Goal: Complete application form

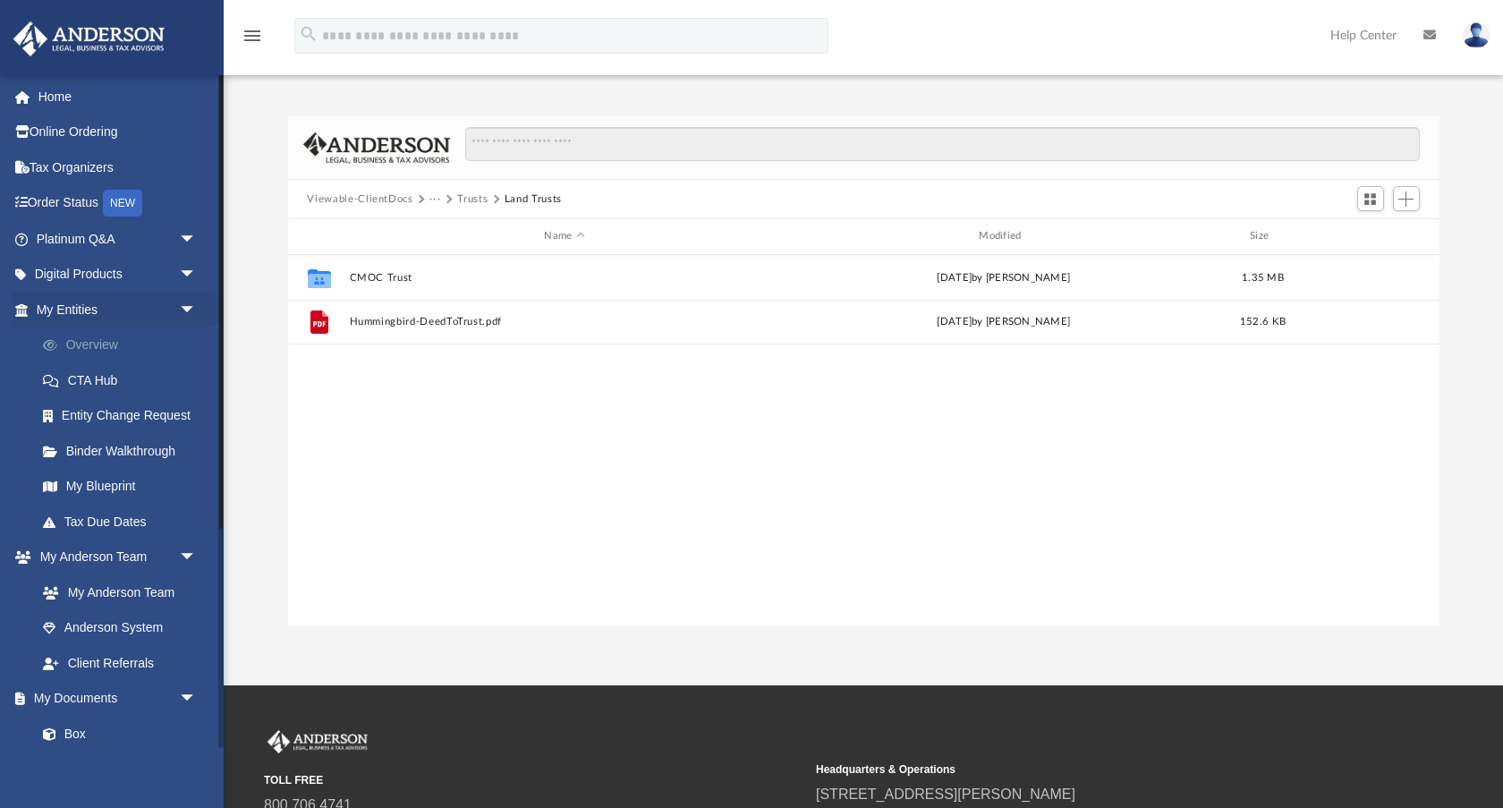
click at [109, 336] on link "Overview" at bounding box center [124, 345] width 199 height 36
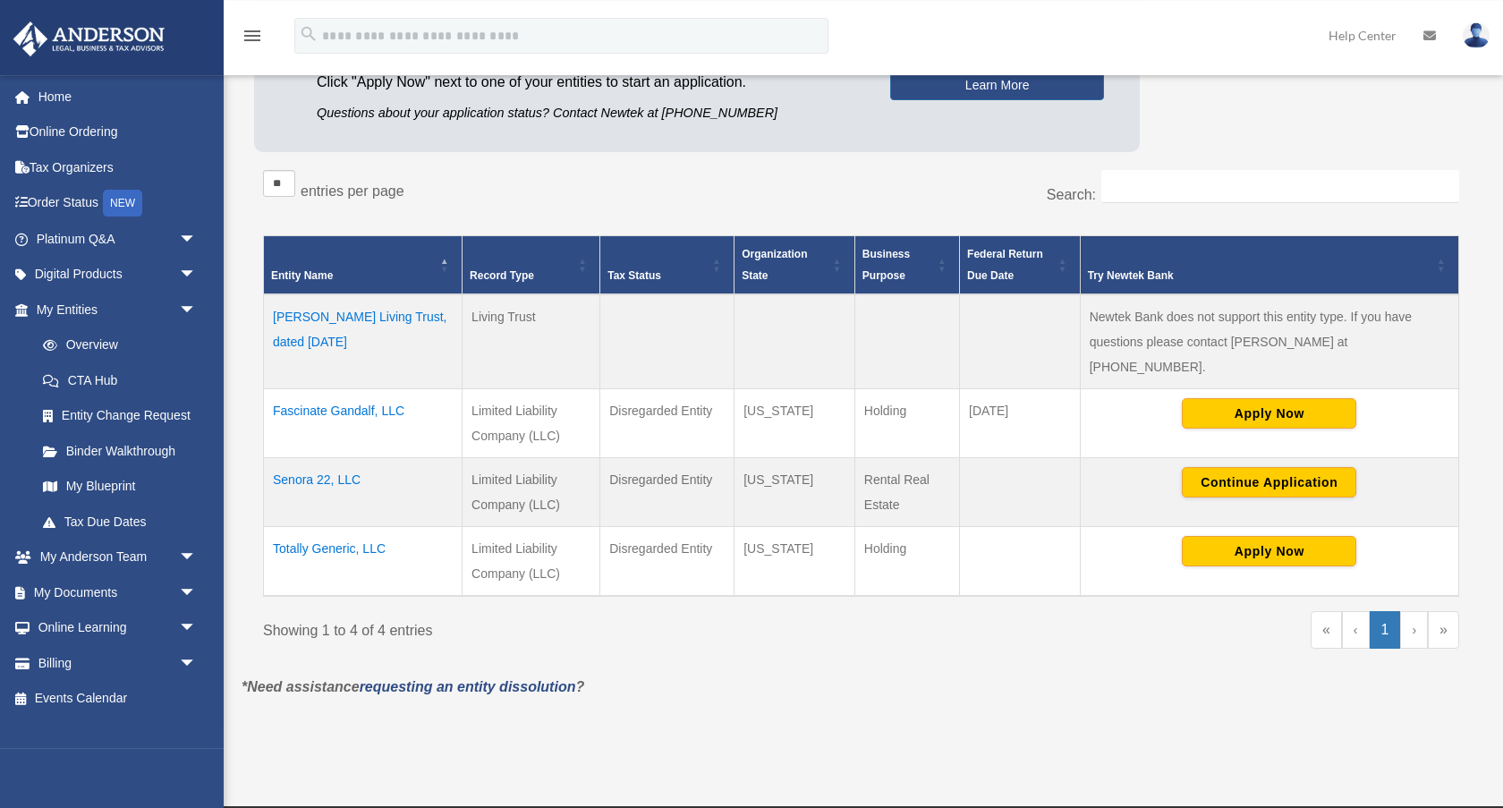
scroll to position [247, 0]
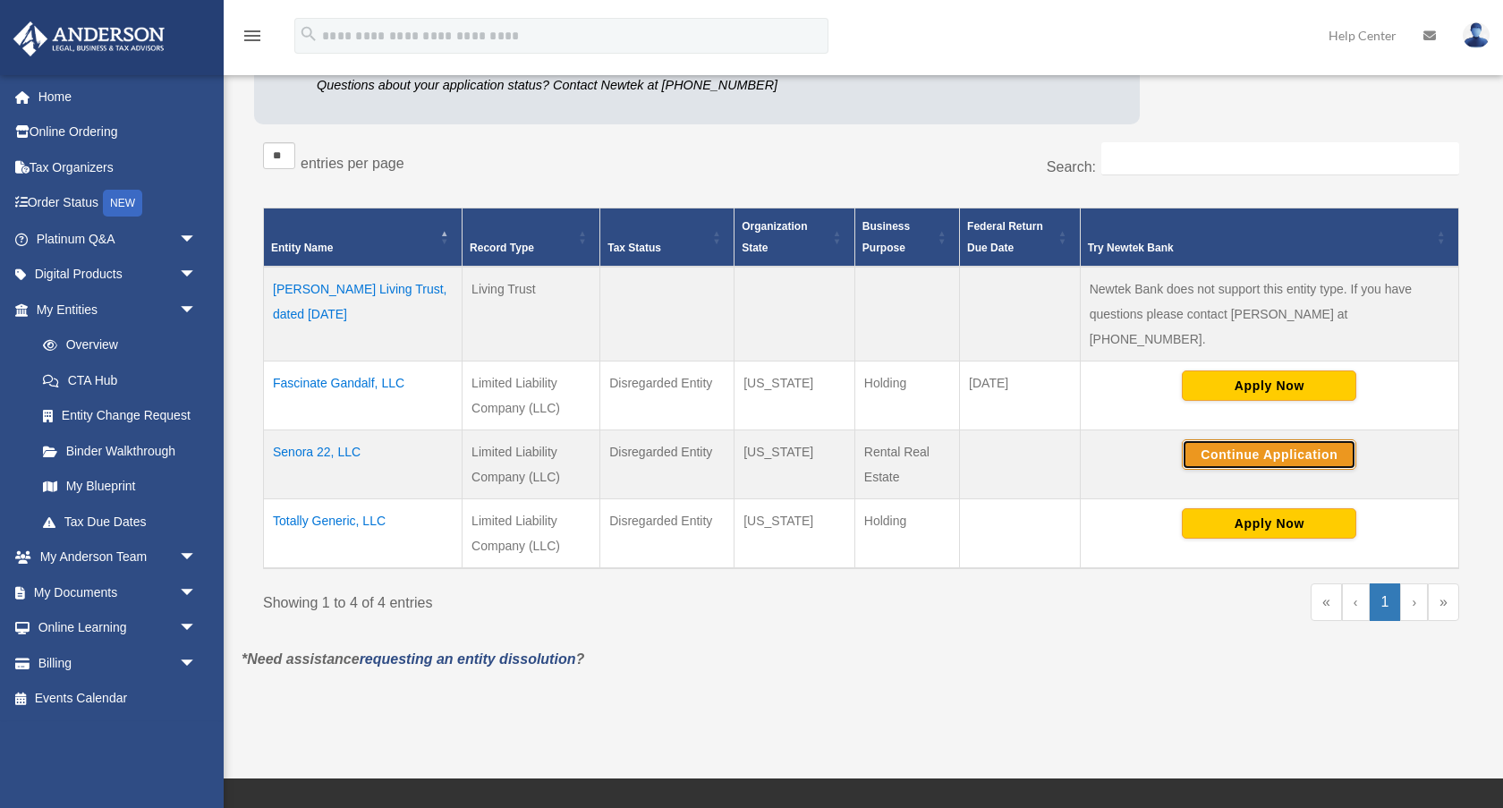
click at [1286, 439] on button "Continue Application" at bounding box center [1269, 454] width 174 height 30
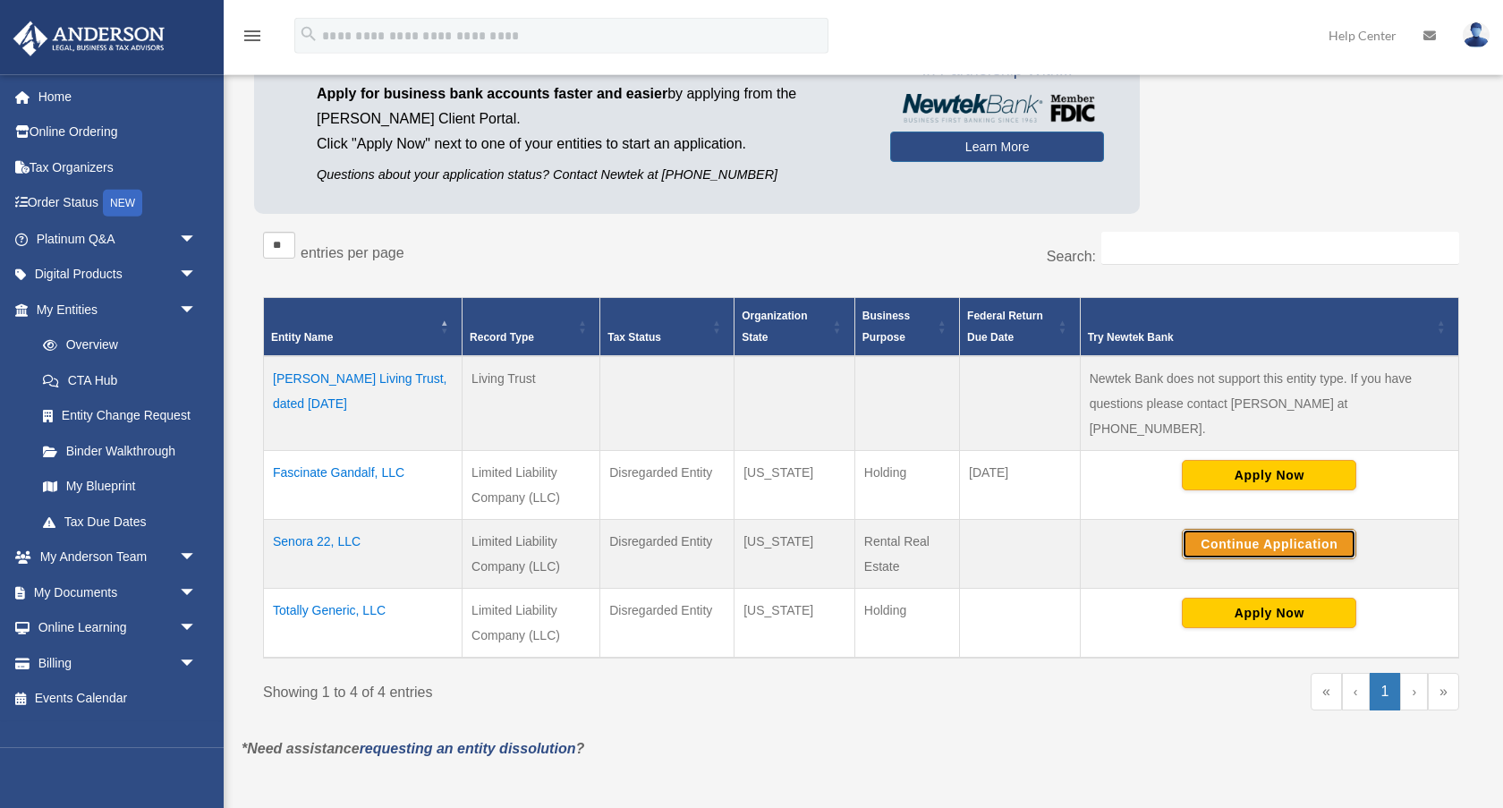
scroll to position [0, 0]
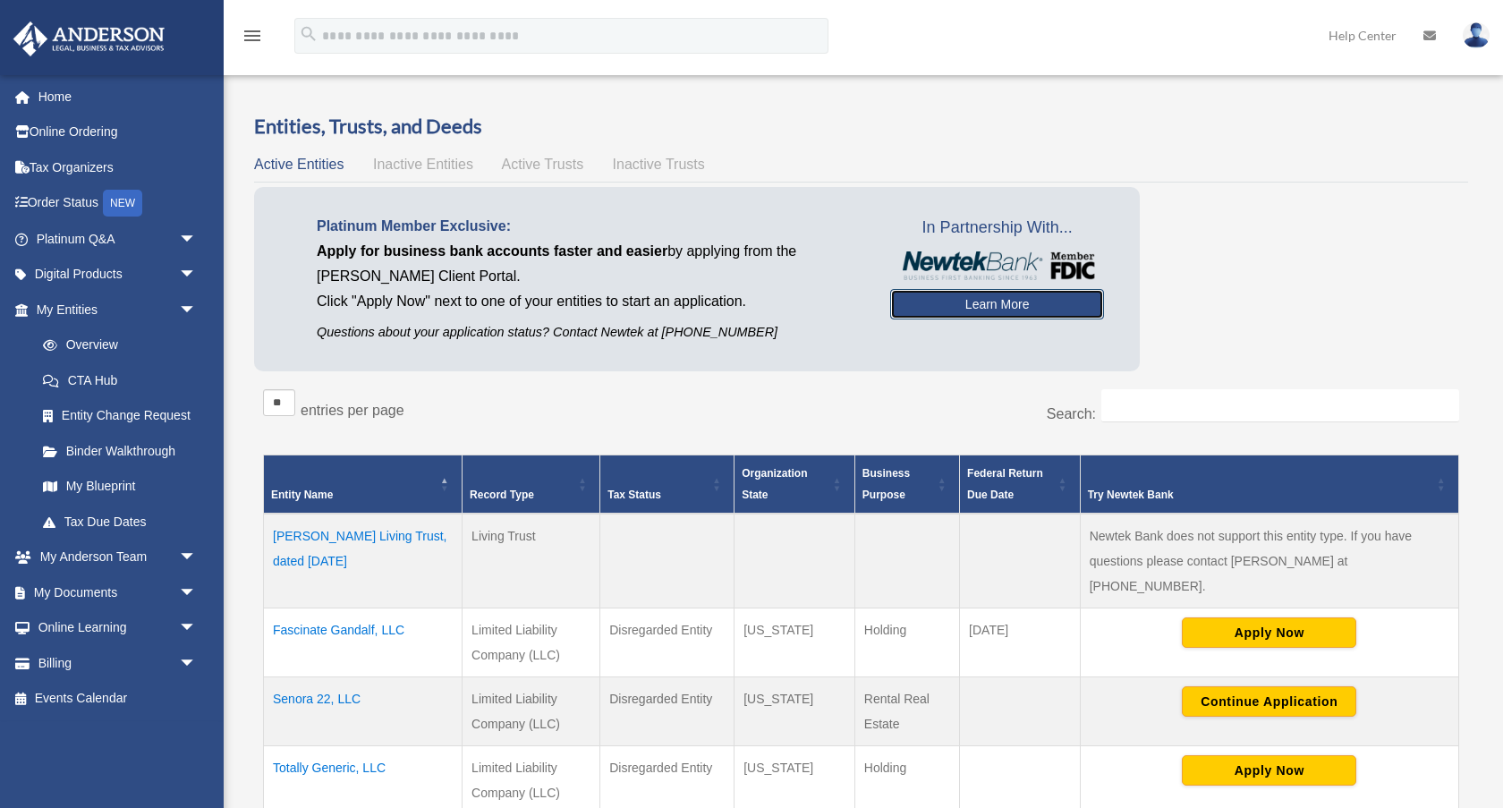
click at [973, 302] on link "Learn More" at bounding box center [997, 304] width 214 height 30
